Goal: Task Accomplishment & Management: Manage account settings

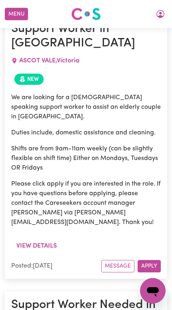
scroll to position [334, 0]
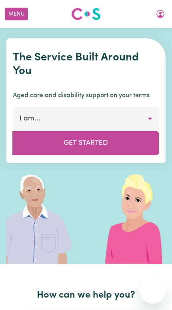
click at [14, 14] on button "Menu" at bounding box center [16, 14] width 23 height 12
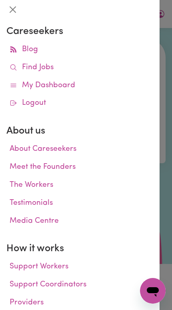
click at [14, 68] on icon at bounding box center [14, 68] width 8 height 8
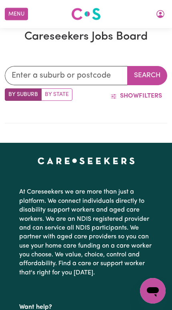
scroll to position [297, 0]
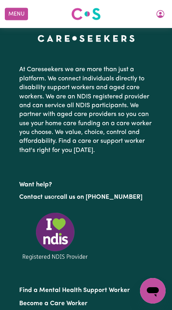
click at [10, 10] on button "Menu" at bounding box center [16, 14] width 23 height 12
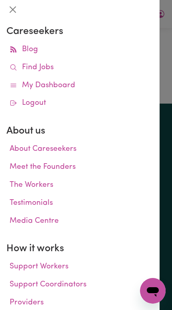
click at [165, 43] on div at bounding box center [86, 155] width 172 height 310
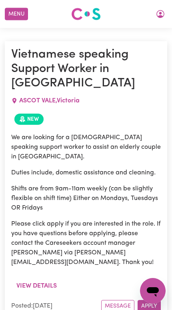
click at [161, 17] on icon "My Account" at bounding box center [160, 14] width 8 height 8
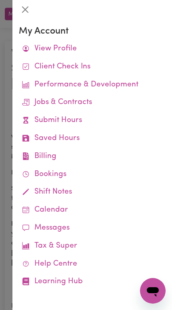
click at [32, 120] on link "Submit Hours" at bounding box center [92, 121] width 147 height 18
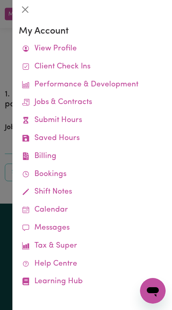
click at [5, 123] on div at bounding box center [86, 155] width 172 height 310
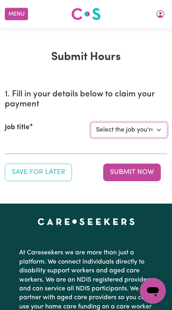
click at [153, 133] on select "Select the job you're submitting hours for... [Joshua Granvillani] Support Work…" at bounding box center [129, 129] width 76 height 15
select select "14115"
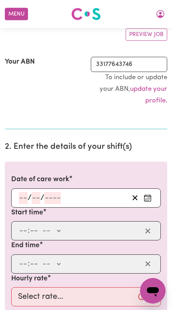
scroll to position [170, 0]
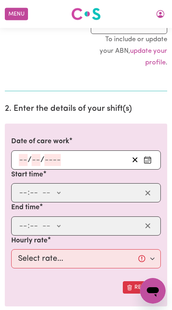
click at [151, 160] on rect "Enter the date of care work" at bounding box center [147, 160] width 6 height 6
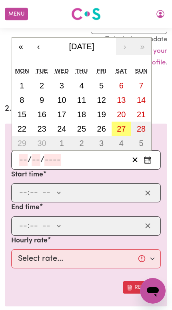
click at [122, 130] on abbr "27" at bounding box center [121, 128] width 9 height 9
type input "2025-09-27"
type input "27"
type input "9"
type input "2025"
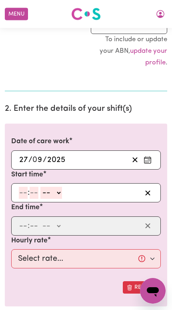
click at [20, 189] on input "number" at bounding box center [23, 193] width 9 height 12
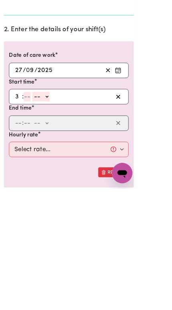
type input "3"
type input "0"
click at [52, 172] on div "Start time 3 : 0 0 -- AM PM" at bounding box center [86, 188] width 150 height 33
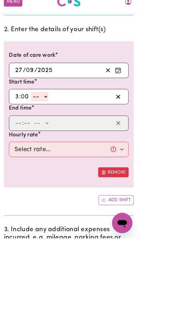
click at [57, 127] on select "-- AM PM" at bounding box center [50, 133] width 22 height 12
select select "pm"
type input "15:00"
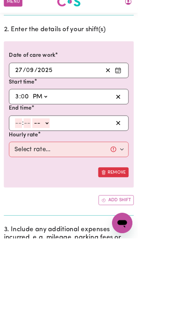
click at [20, 160] on input "number" at bounding box center [23, 166] width 9 height 12
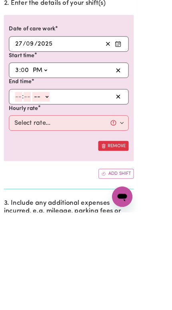
click at [19, 160] on input "number" at bounding box center [23, 166] width 9 height 12
type input "9"
type input "30"
click at [56, 160] on select "-- AM PM" at bounding box center [49, 166] width 22 height 12
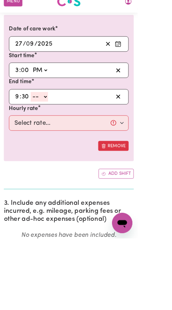
select select "pm"
type input "21:30"
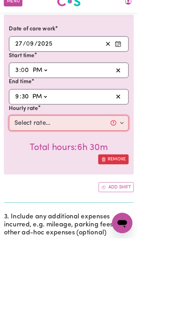
click at [23, 157] on select "Select rate... $57.17 (Weekday) $77.96 (Saturday) $103.95 (Sunday) $129.94 (Pub…" at bounding box center [86, 165] width 150 height 19
click at [29, 156] on select "Select rate... $57.17 (Weekday) $77.96 (Saturday) $103.95 (Sunday) $129.94 (Pub…" at bounding box center [86, 165] width 150 height 19
select select "77.96-Saturday"
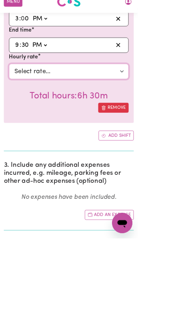
scroll to position [486, 0]
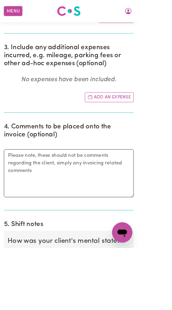
radio input "true"
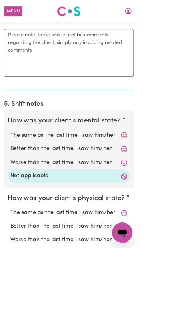
click at [13, 310] on input "Not applicable" at bounding box center [12, 311] width 0 height 0
radio input "true"
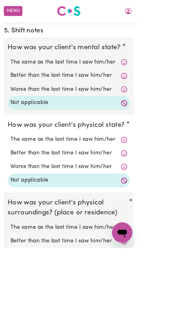
scroll to position [760, 0]
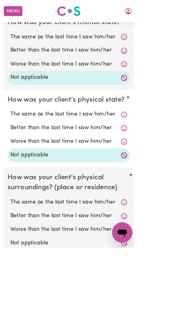
click at [150, 299] on label "Not applicable" at bounding box center [86, 304] width 146 height 10
click at [13, 299] on input "Not applicable" at bounding box center [12, 298] width 0 height 0
radio input "true"
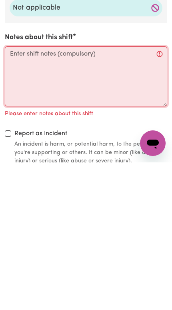
scroll to position [929, 0]
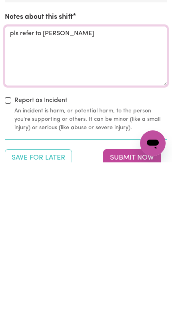
type textarea "pls refer to Trello"
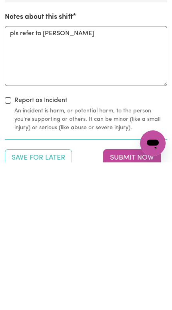
click at [138, 297] on button "Submit Now" at bounding box center [132, 306] width 58 height 18
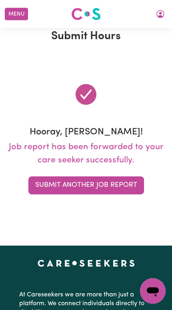
scroll to position [0, 0]
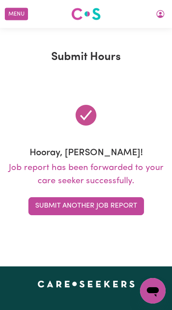
click at [159, 16] on icon "My Account" at bounding box center [160, 14] width 8 height 8
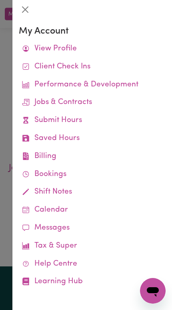
click at [0, 0] on link "Job Reports" at bounding box center [0, 0] width 0 height 0
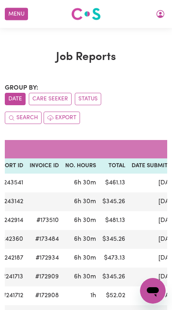
scroll to position [0, 117]
